Goal: Task Accomplishment & Management: Manage account settings

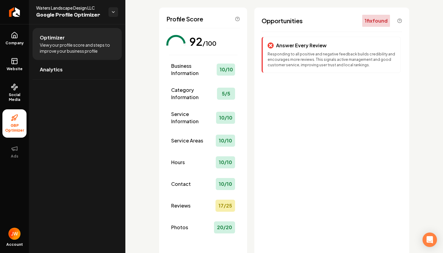
scroll to position [29, 0]
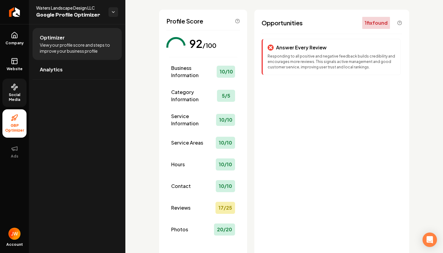
click at [11, 88] on link "Social Media" at bounding box center [14, 93] width 24 height 28
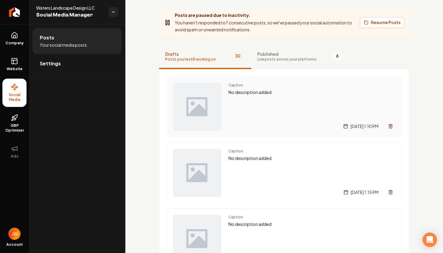
scroll to position [39, 0]
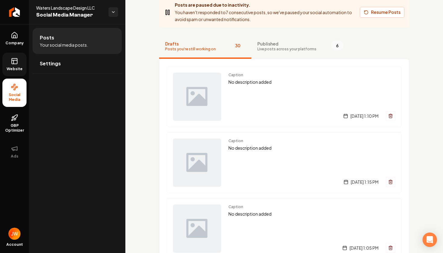
click at [17, 63] on rect at bounding box center [14, 60] width 5 height 5
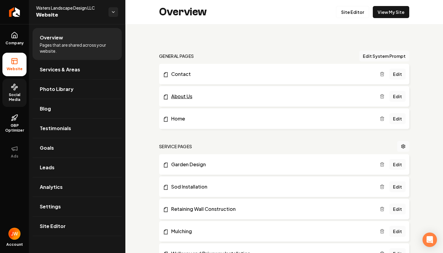
click at [188, 97] on link "About Us" at bounding box center [271, 96] width 217 height 7
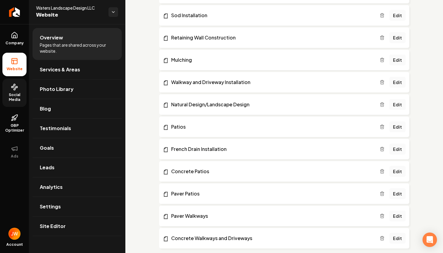
scroll to position [167, 0]
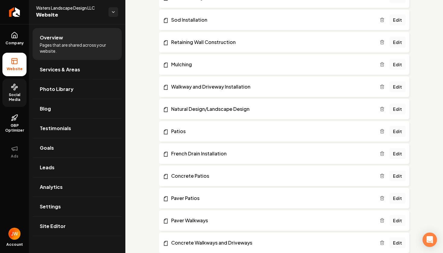
click at [397, 222] on link "Edit" at bounding box center [397, 220] width 16 height 11
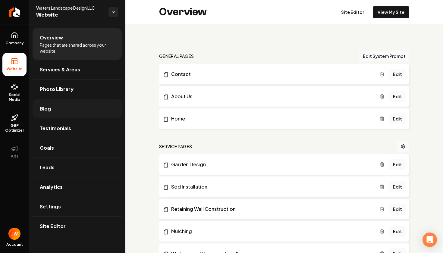
click at [98, 105] on link "Blog" at bounding box center [77, 108] width 89 height 19
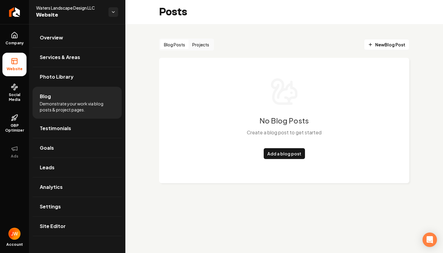
click at [207, 43] on button "Projects" at bounding box center [200, 45] width 24 height 10
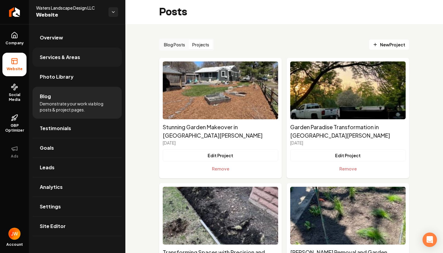
click at [76, 54] on span "Services & Areas" at bounding box center [60, 57] width 40 height 7
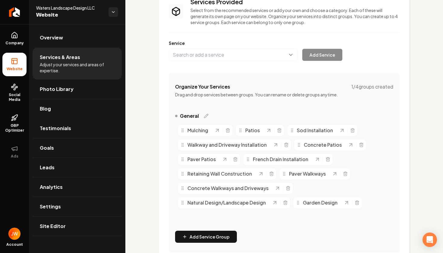
scroll to position [54, 0]
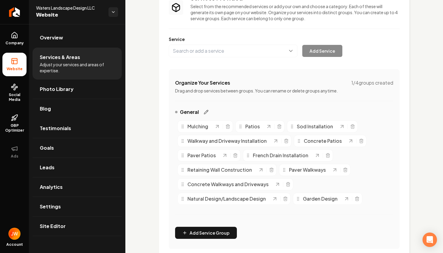
click at [204, 112] on icon "Main content area" at bounding box center [206, 112] width 4 height 4
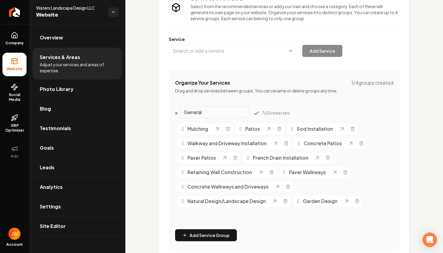
click at [216, 115] on input "General" at bounding box center [214, 112] width 69 height 12
click at [196, 231] on button "Add Service Group" at bounding box center [206, 235] width 62 height 12
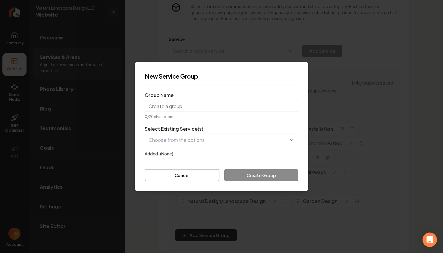
click at [292, 73] on h2 "New Service Group" at bounding box center [222, 76] width 154 height 8
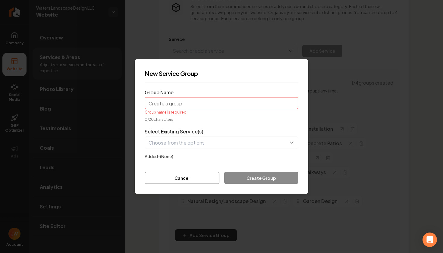
click at [231, 103] on input "Group Name" at bounding box center [222, 103] width 154 height 12
click at [229, 143] on button "button" at bounding box center [222, 142] width 154 height 13
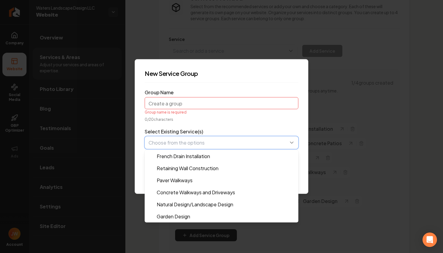
scroll to position [72, 0]
click at [248, 133] on div "Select Existing Service(s) Mulching Patios Sod Installation Walkway and Drivewa…" at bounding box center [222, 144] width 154 height 32
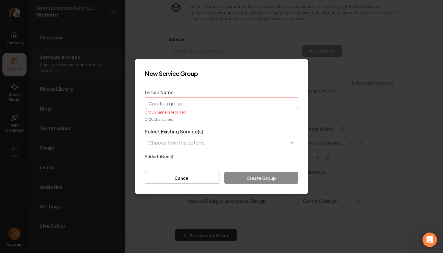
click at [170, 157] on label "Added- (None)" at bounding box center [159, 156] width 29 height 5
click at [178, 173] on button "Cancel" at bounding box center [182, 178] width 75 height 12
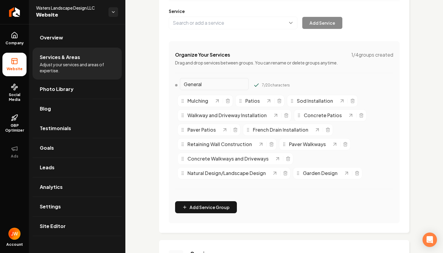
scroll to position [81, 0]
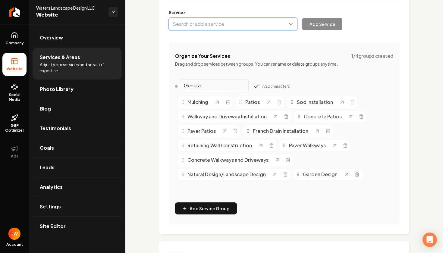
click at [279, 21] on button "Main content area" at bounding box center [233, 24] width 129 height 13
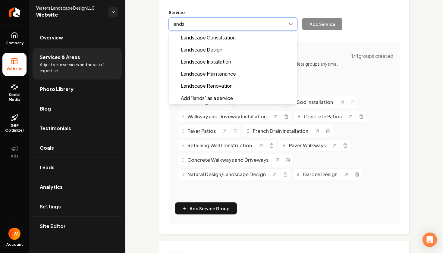
type input "Landscape Design"
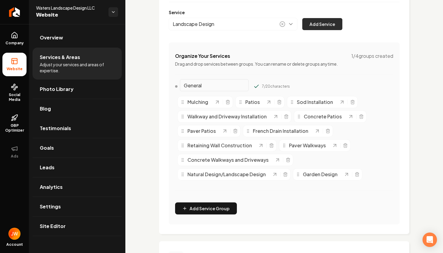
click at [316, 23] on button "Add Service" at bounding box center [322, 24] width 40 height 12
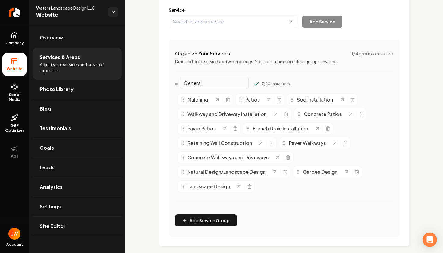
scroll to position [82, 0]
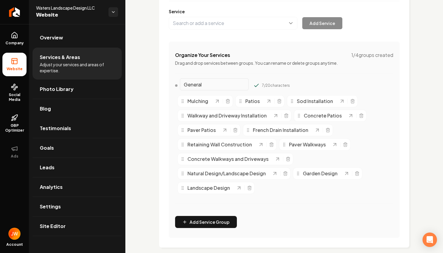
click at [244, 188] on div "Main content area" at bounding box center [244, 187] width 0 height 5
click at [247, 188] on div "Main content area" at bounding box center [244, 188] width 16 height 6
click at [275, 170] on icon "Main content area" at bounding box center [275, 173] width 6 height 6
click at [235, 192] on div "Landscape Design" at bounding box center [215, 188] width 77 height 12
click at [239, 187] on icon "Main content area" at bounding box center [239, 188] width 6 height 6
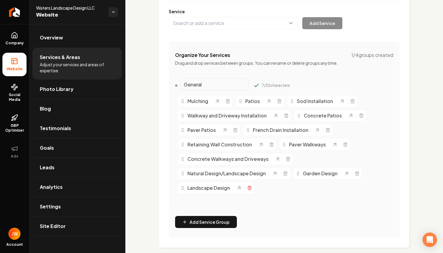
click at [251, 189] on icon "Main content area" at bounding box center [249, 188] width 3 height 3
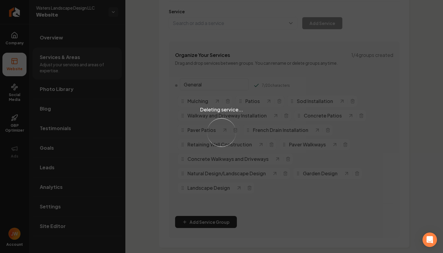
scroll to position [0, 0]
